Goal: Task Accomplishment & Management: Manage account settings

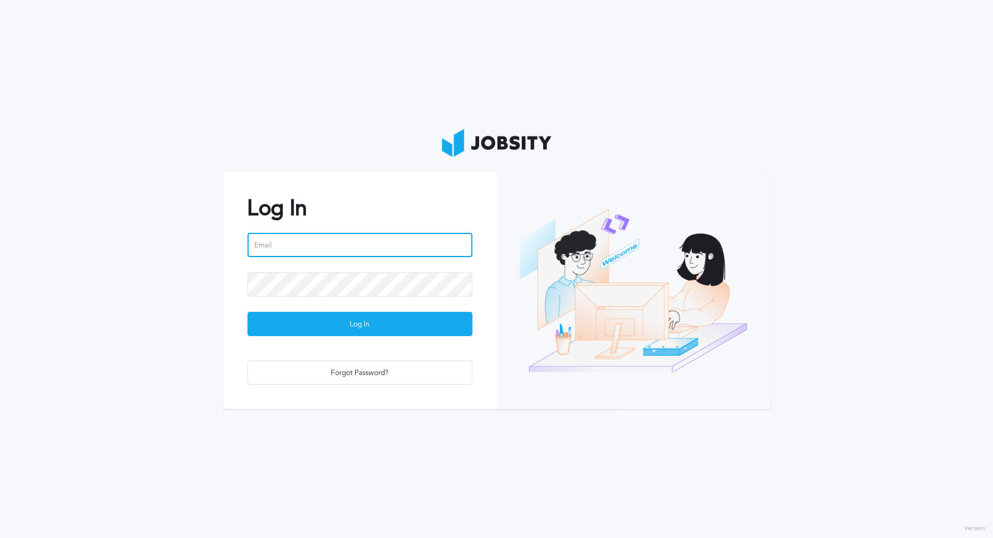
click at [305, 237] on input "email" at bounding box center [360, 245] width 225 height 24
type input "[EMAIL_ADDRESS][PERSON_NAME][DOMAIN_NAME]"
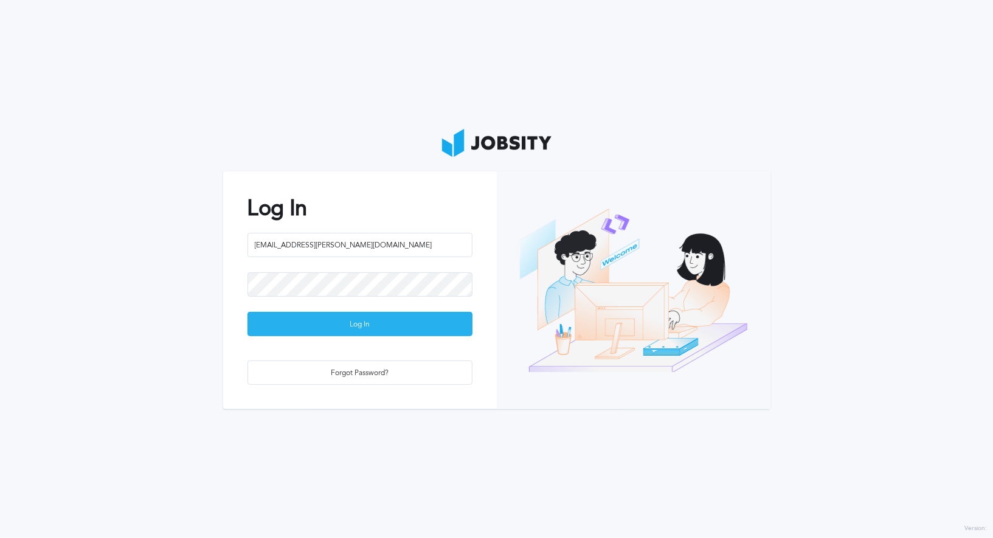
click at [397, 335] on div "Log In" at bounding box center [360, 325] width 224 height 24
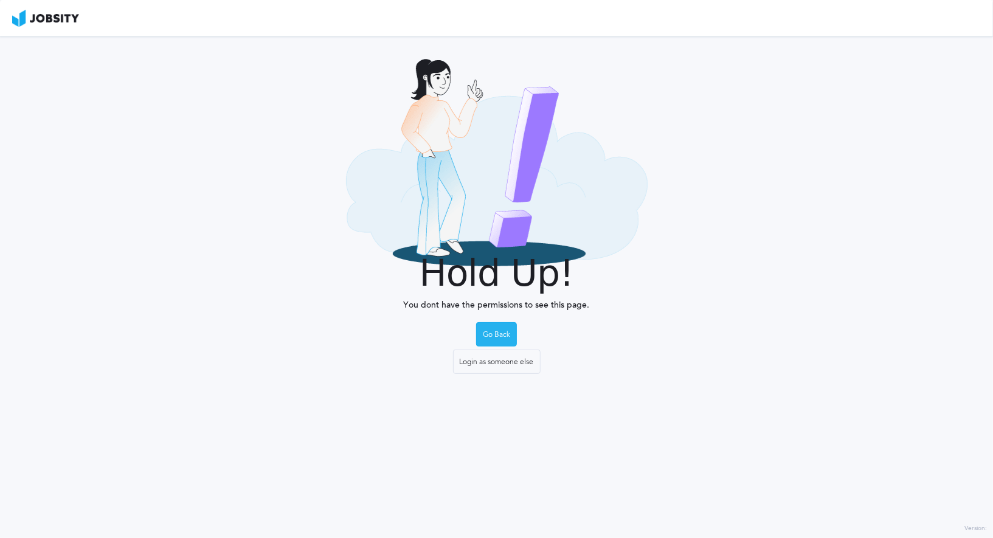
click at [504, 334] on div "Go Back" at bounding box center [497, 335] width 40 height 24
